Goal: Information Seeking & Learning: Learn about a topic

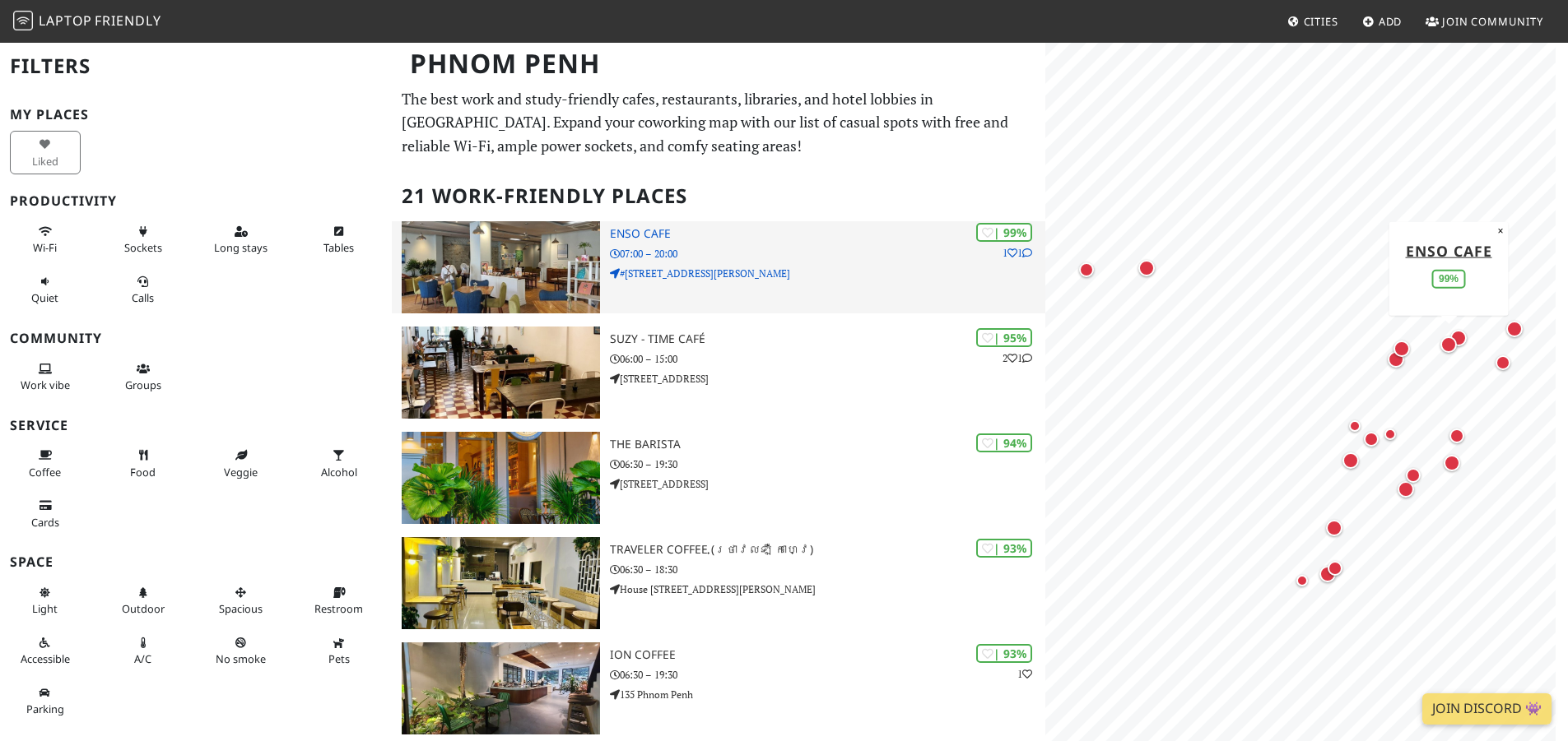
click at [585, 265] on img at bounding box center [500, 267] width 198 height 92
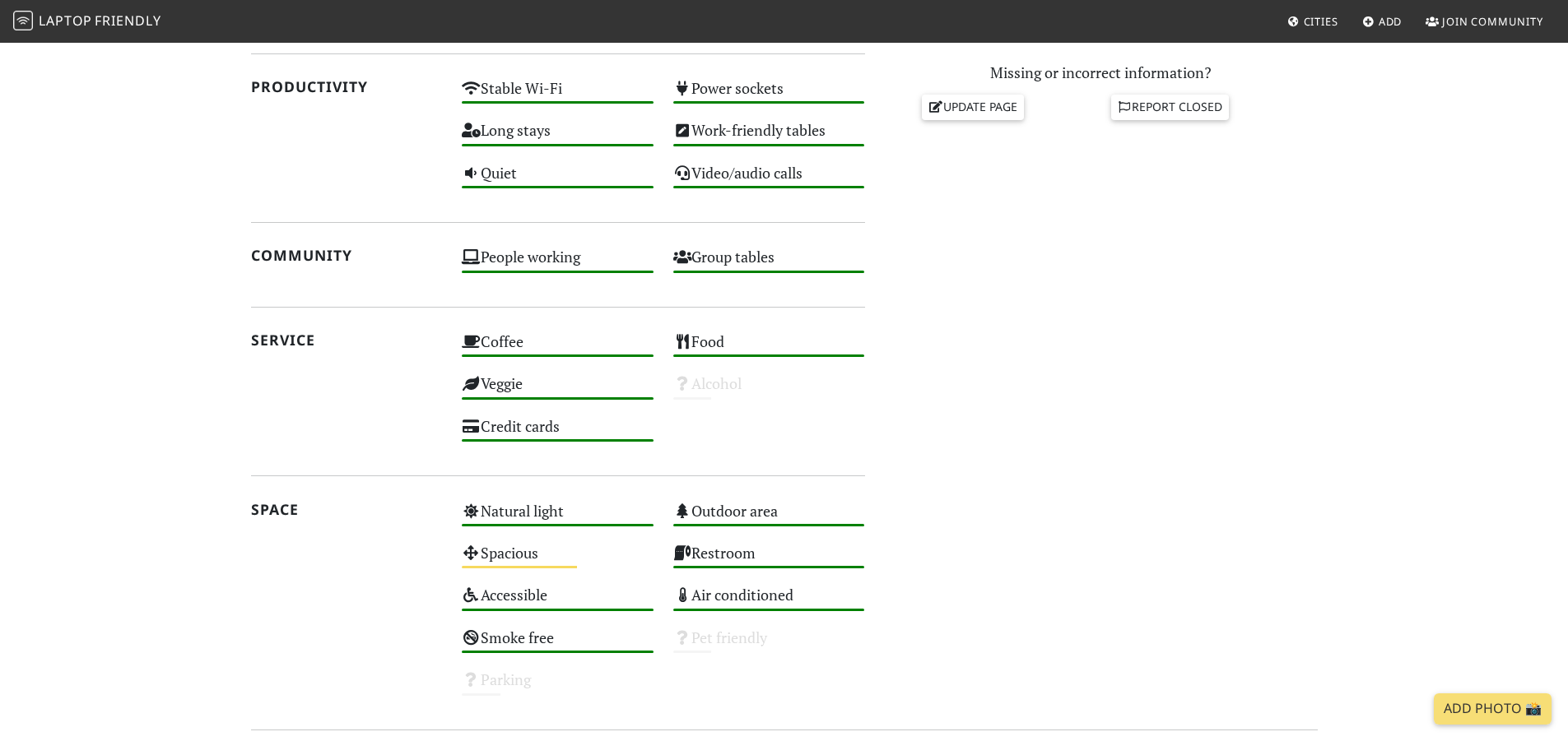
scroll to position [949, 0]
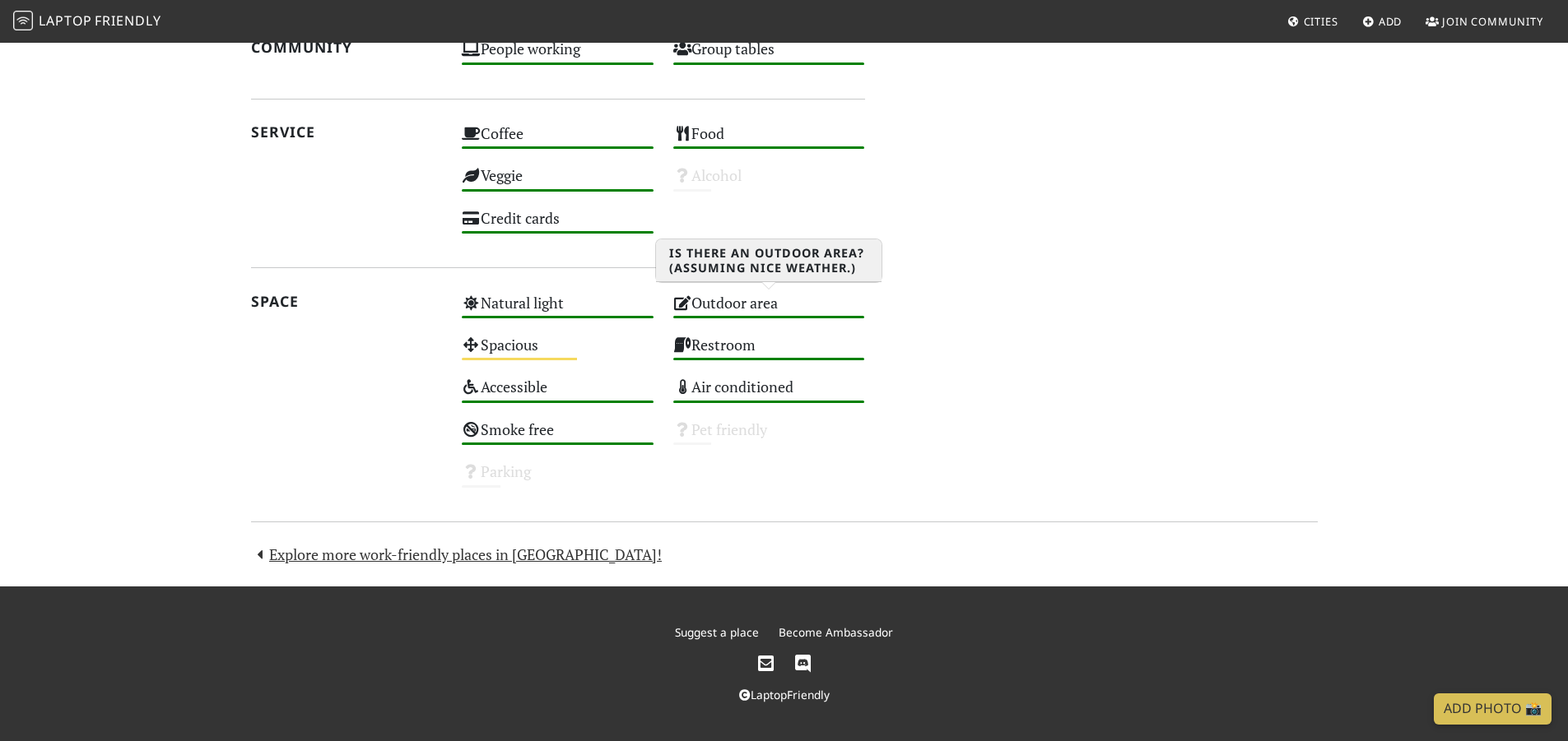
click at [736, 300] on div "Outdoor area High" at bounding box center [768, 310] width 211 height 42
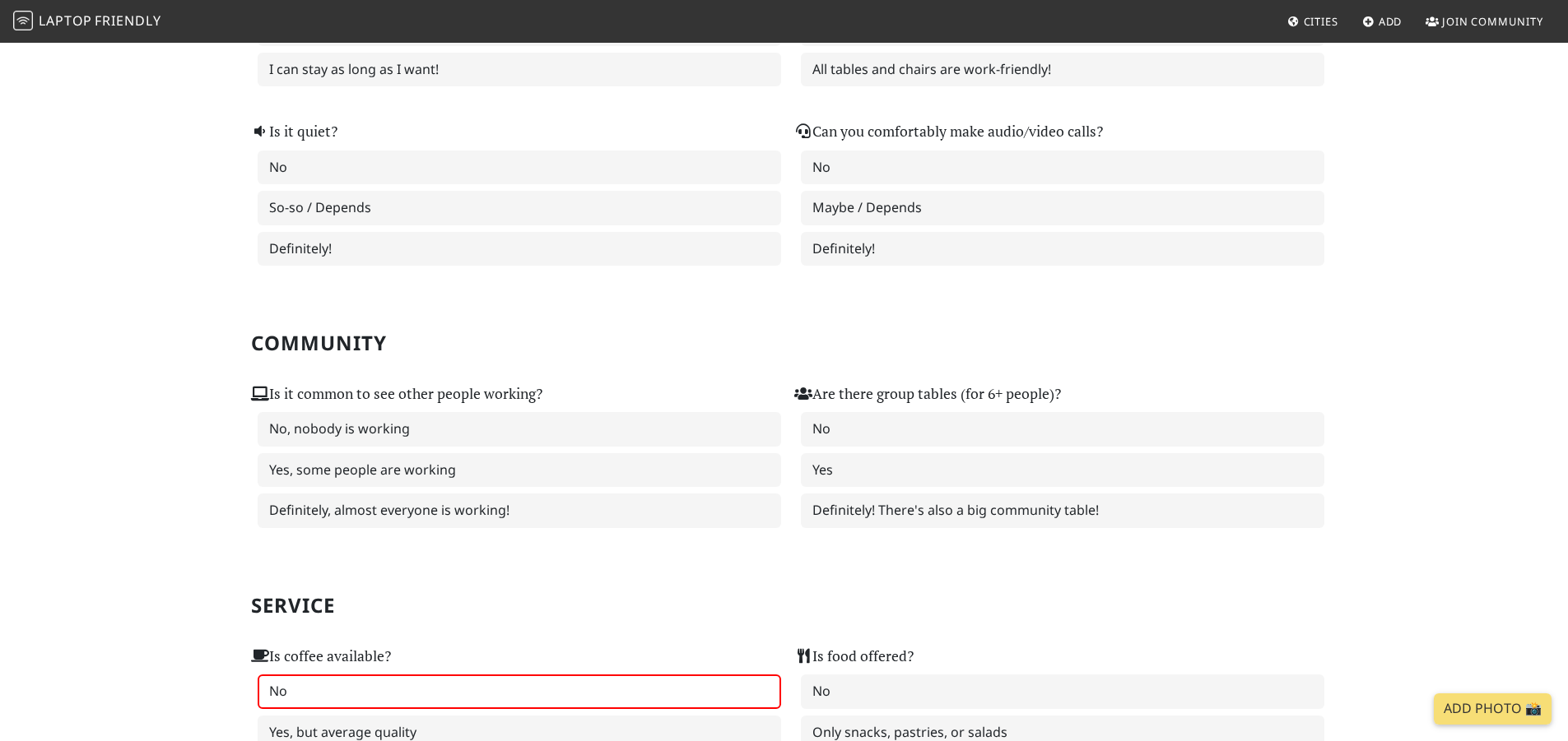
scroll to position [658, 0]
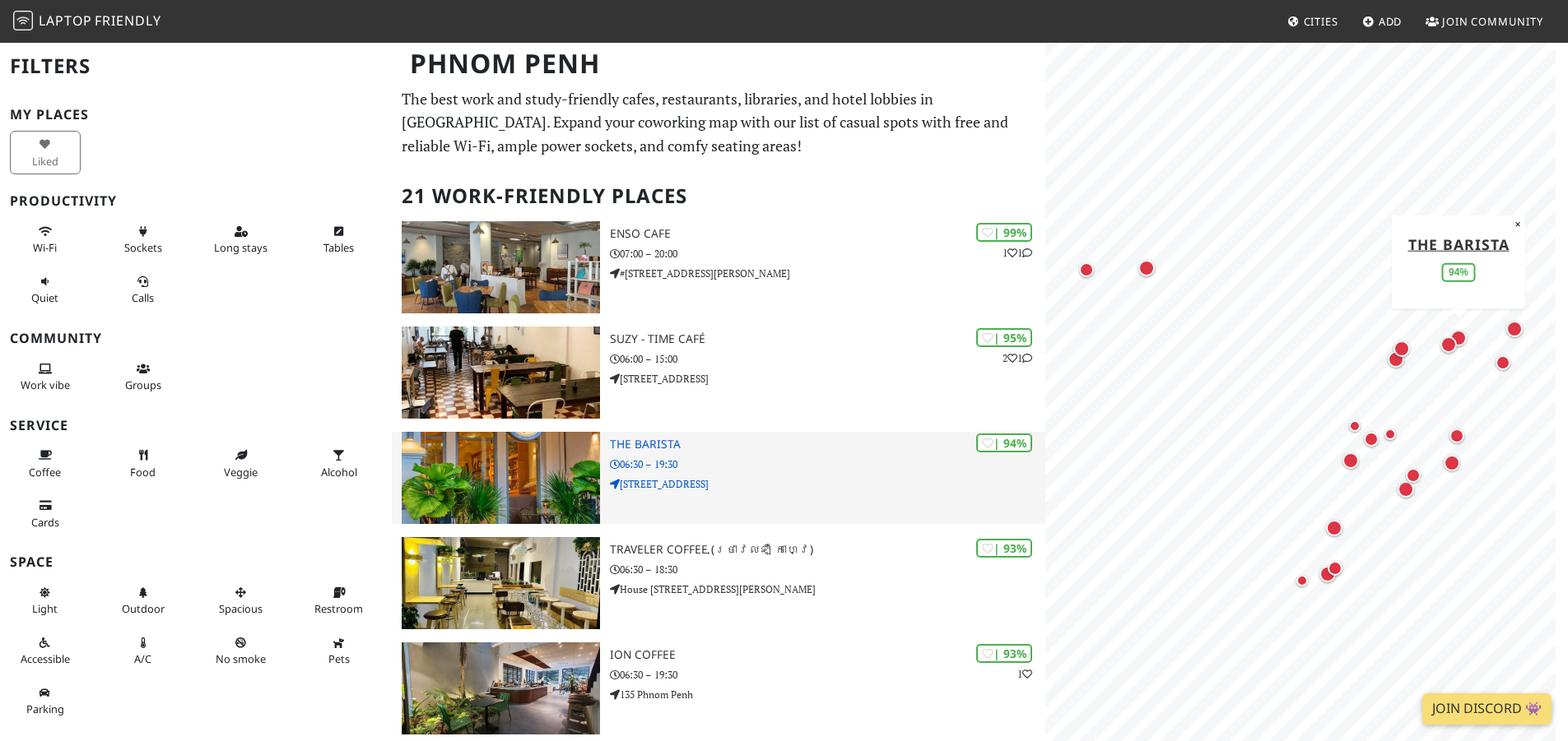
click at [556, 449] on img at bounding box center [500, 477] width 198 height 92
